Goal: Task Accomplishment & Management: Complete application form

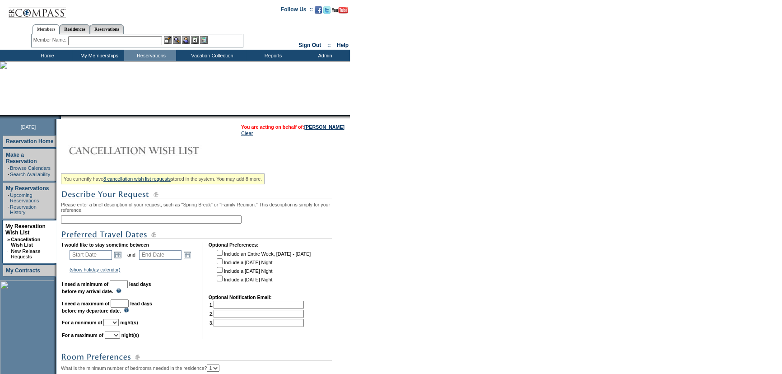
click at [130, 219] on input "text" at bounding box center [151, 219] width 181 height 8
type input "[GEOGRAPHIC_DATA]"
click at [120, 254] on link "Open the calendar popup." at bounding box center [118, 255] width 10 height 10
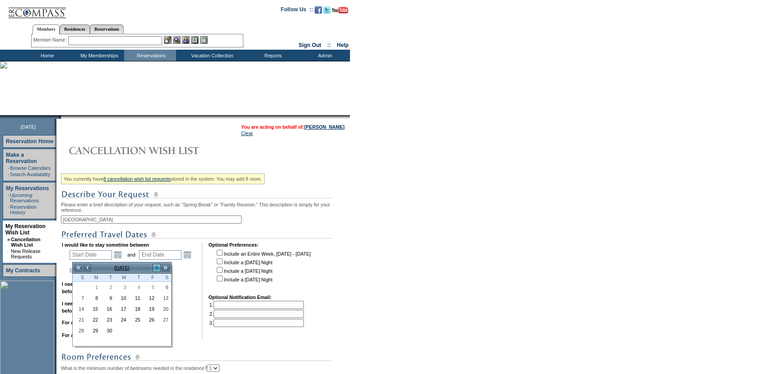
click at [159, 265] on link ">" at bounding box center [156, 267] width 9 height 9
click at [152, 298] on link "10" at bounding box center [150, 298] width 13 height 10
type input "2025-10-10"
type input "2025-10-11"
type input "10/10/2025"
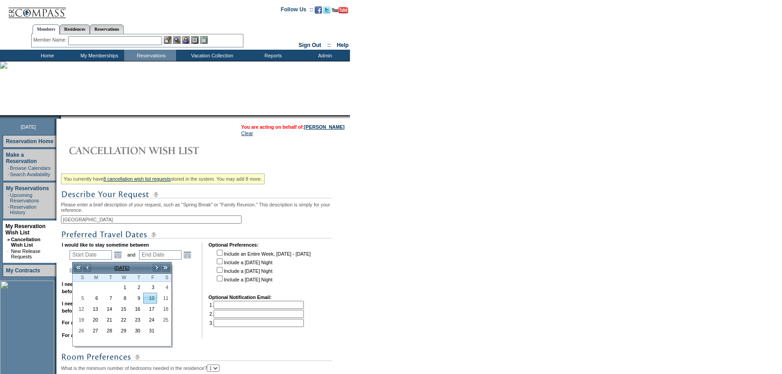
type input "10/11/2025"
type input "39"
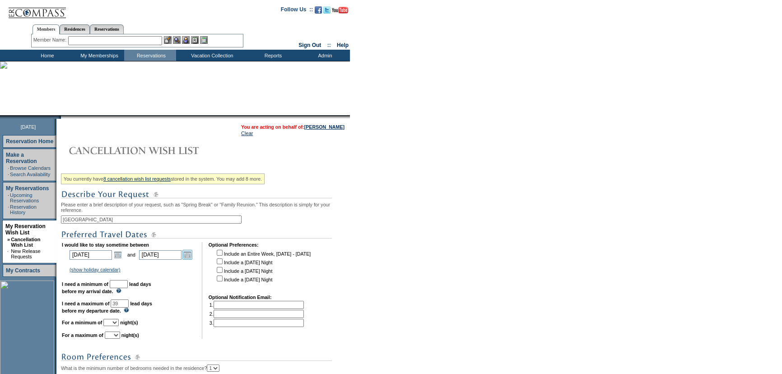
click at [193, 257] on td "Open the calendar popup. << < September 2025 > >> S M T W T F S 1 2 3 4 5 6 7 8…" at bounding box center [188, 255] width 12 height 10
click at [192, 257] on link "Open the calendar popup." at bounding box center [188, 255] width 10 height 10
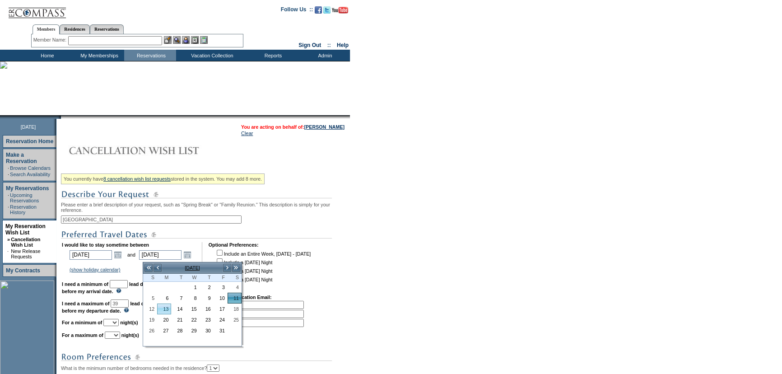
click at [167, 309] on link "13" at bounding box center [164, 309] width 13 height 10
type input "2025-10-13"
type input "10/13/2025"
type input "41"
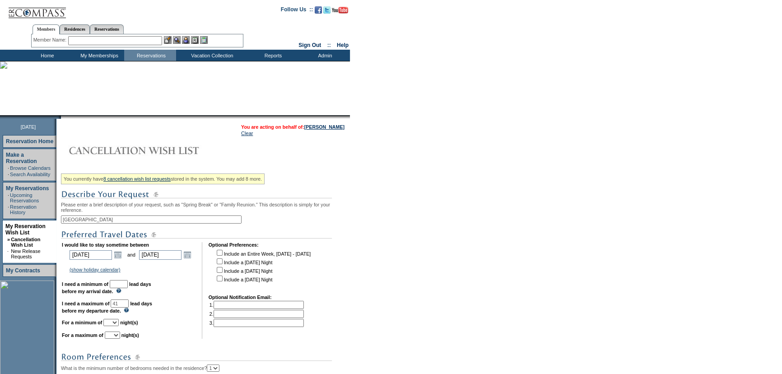
click at [128, 288] on input "text" at bounding box center [119, 284] width 18 height 8
type input "30"
click at [119, 326] on select "1 2 3 4 5 6 7 8 9 10 11 12 13 14" at bounding box center [110, 322] width 15 height 7
select select "1"
click at [114, 322] on select "1 2 3 4 5 6 7 8 9 10 11 12 13 14" at bounding box center [110, 322] width 15 height 7
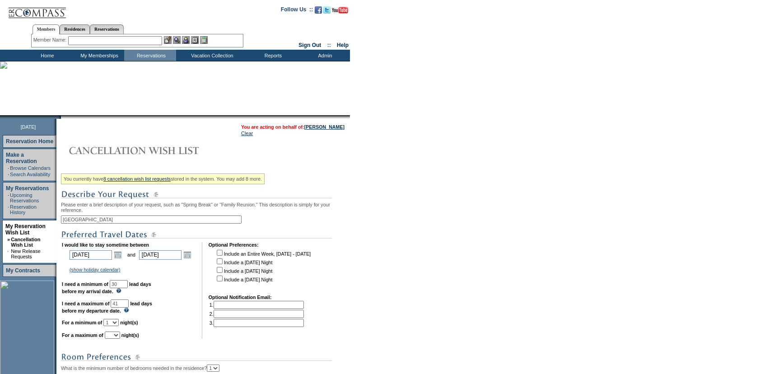
click at [120, 339] on select "1 2 3 4 5 6 7 8 9 10 11 12 13 14" at bounding box center [112, 335] width 15 height 7
select select "3"
click at [116, 336] on select "1 2 3 4 5 6 7 8 9 10 11 12 13 14" at bounding box center [112, 335] width 15 height 7
click at [223, 281] on input "checkbox" at bounding box center [220, 279] width 6 height 6
checkbox input "true"
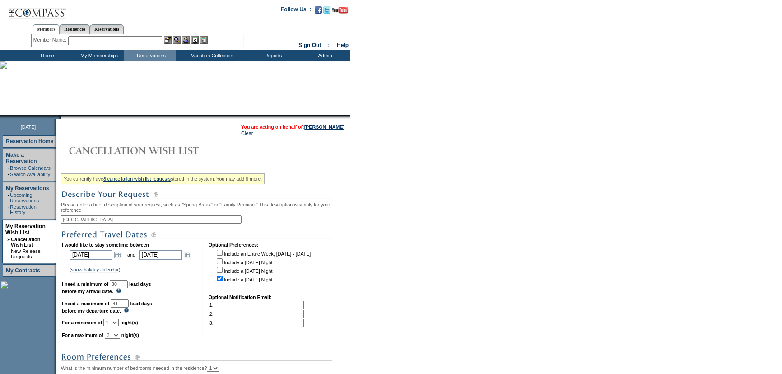
click at [390, 256] on form "Follow Us ::" at bounding box center [391, 288] width 782 height 576
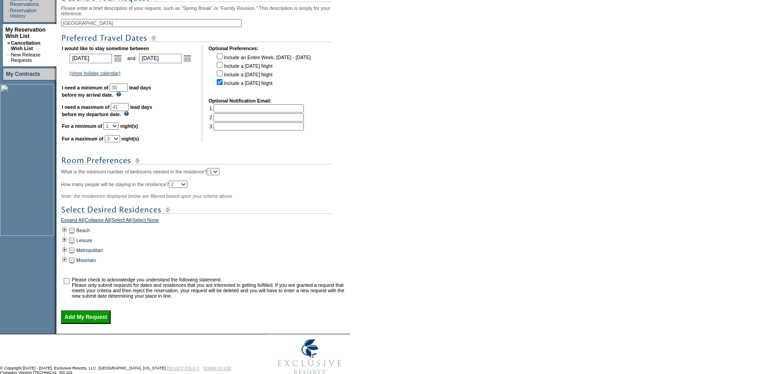
scroll to position [205, 0]
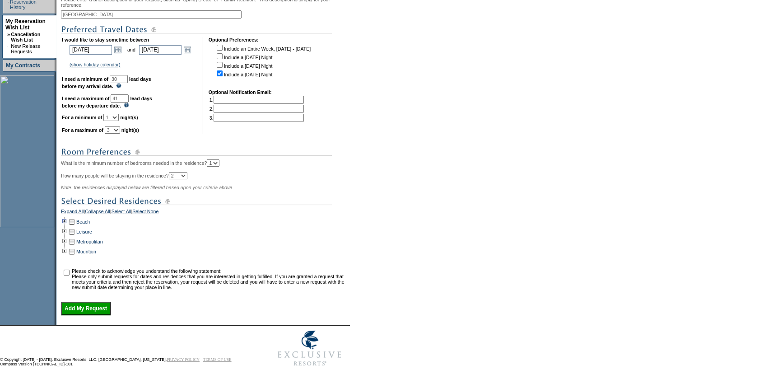
click at [67, 225] on td at bounding box center [64, 222] width 7 height 10
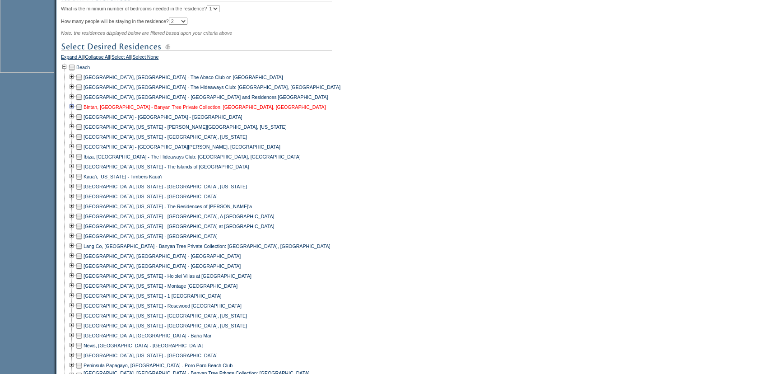
scroll to position [370, 0]
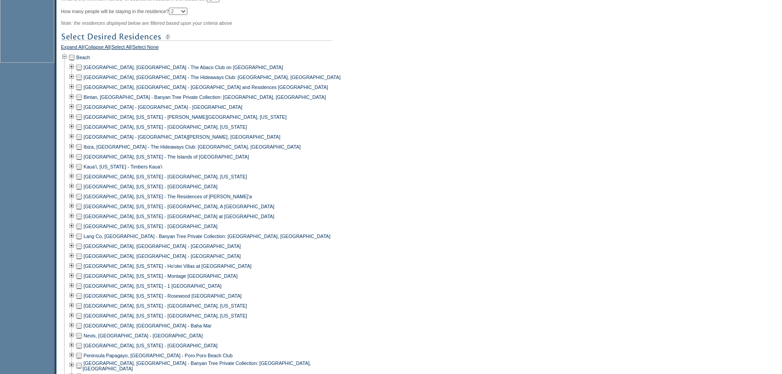
click at [82, 290] on td at bounding box center [78, 286] width 7 height 10
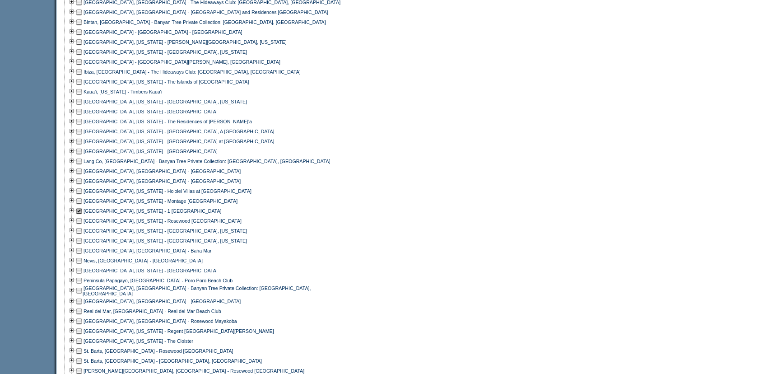
scroll to position [575, 0]
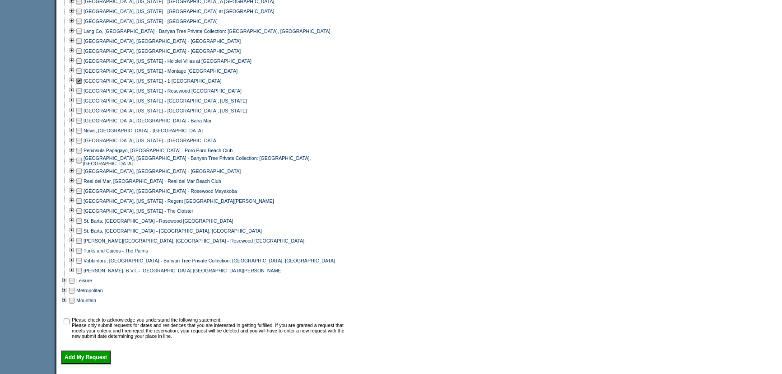
click at [70, 324] on input "checkbox" at bounding box center [67, 321] width 6 height 6
checkbox input "true"
click at [91, 362] on input "Add My Request" at bounding box center [86, 358] width 50 height 14
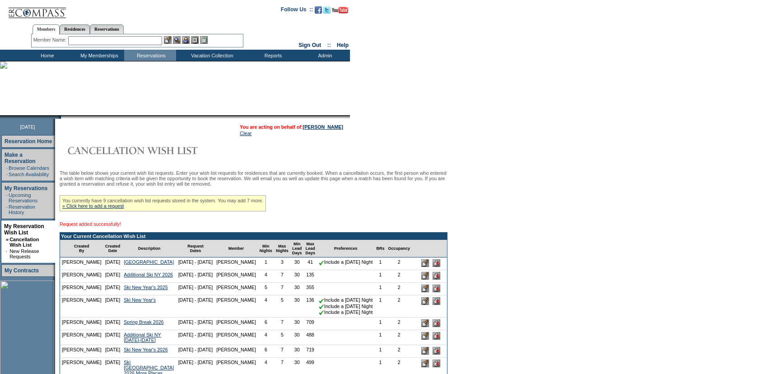
click at [39, 53] on td "Home" at bounding box center [46, 55] width 52 height 11
